Goal: Task Accomplishment & Management: Manage account settings

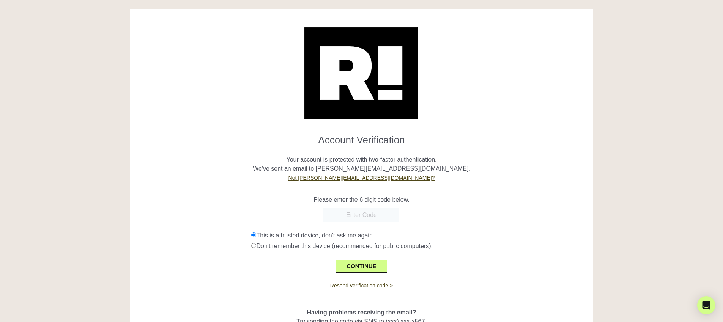
click at [368, 214] on input "text" at bounding box center [361, 215] width 76 height 14
paste input "788093"
type input "788093"
click at [369, 264] on button "CONTINUE" at bounding box center [361, 266] width 51 height 13
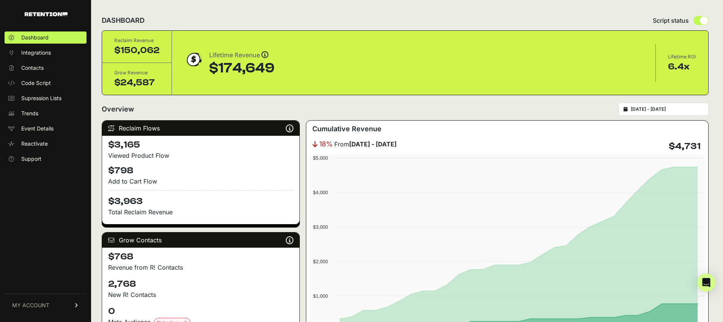
click at [44, 302] on span "MY ACCOUNT" at bounding box center [30, 306] width 37 height 8
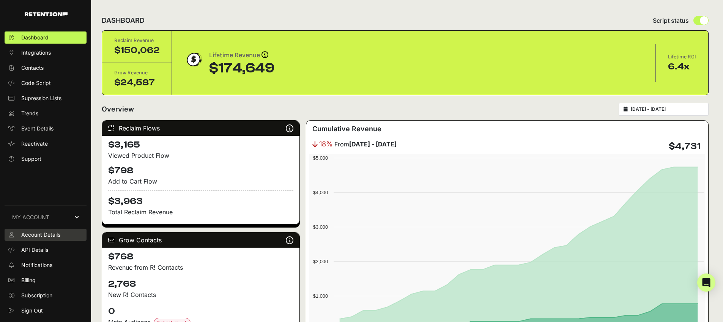
click at [41, 234] on span "Account Details" at bounding box center [40, 235] width 39 height 8
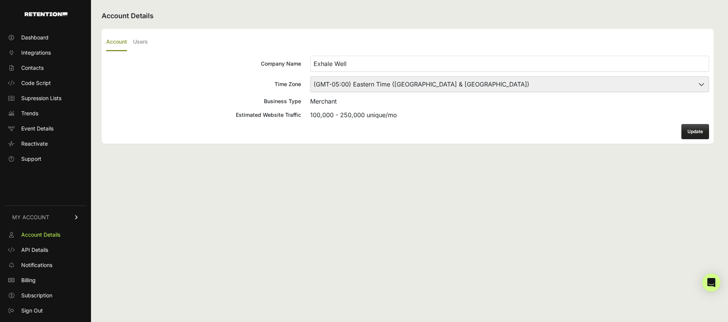
click at [132, 40] on ul "Account Users" at bounding box center [407, 42] width 603 height 18
click at [135, 41] on label "Users" at bounding box center [140, 42] width 15 height 18
click at [0, 0] on input "Users" at bounding box center [0, 0] width 0 height 0
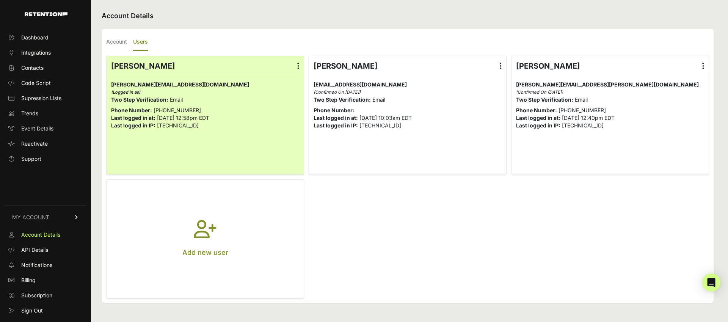
click at [703, 65] on icon at bounding box center [704, 66] width 2 height 8
click at [0, 0] on input "radio" at bounding box center [0, 0] width 0 height 0
click at [676, 124] on link "Delete" at bounding box center [681, 127] width 58 height 14
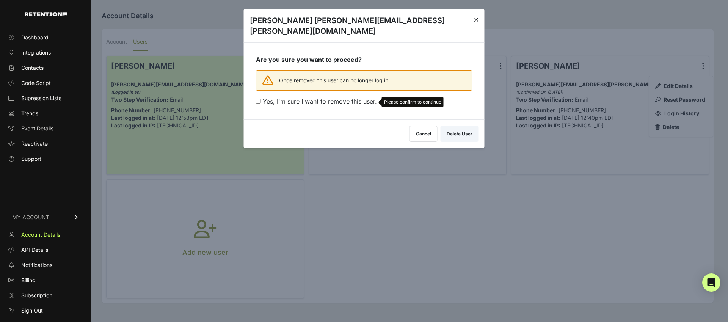
click at [341, 97] on div "Are you sure you want to proceed? Once removed this user can no longer log in. …" at bounding box center [364, 80] width 241 height 77
click at [343, 97] on span "Yes, I'm sure I want to remove this user." at bounding box center [320, 101] width 114 height 8
click at [261, 99] on input "Yes, I'm sure I want to remove this user. Please confirm to continue" at bounding box center [258, 101] width 5 height 5
checkbox input "true"
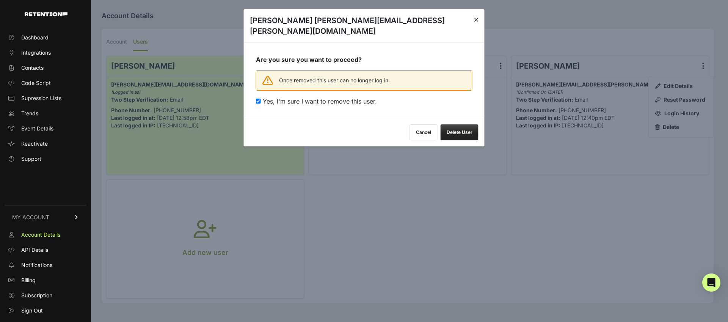
click at [460, 124] on button "Delete User" at bounding box center [460, 132] width 38 height 16
